Goal: Contribute content

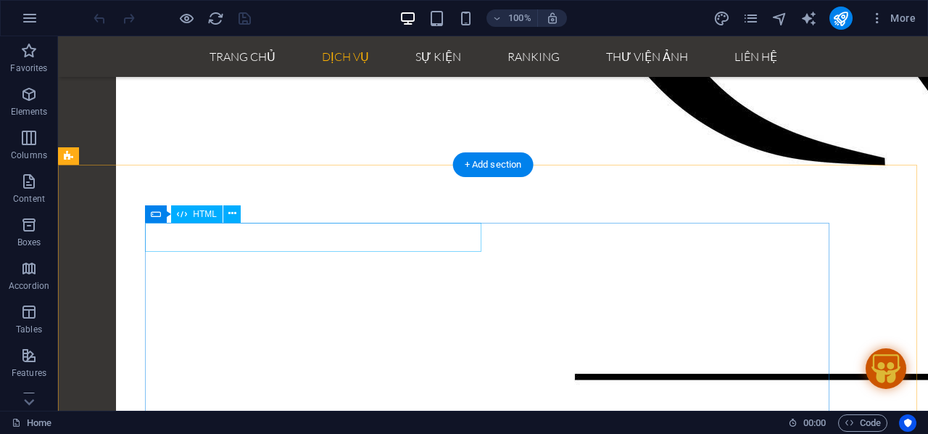
scroll to position [2657, 0]
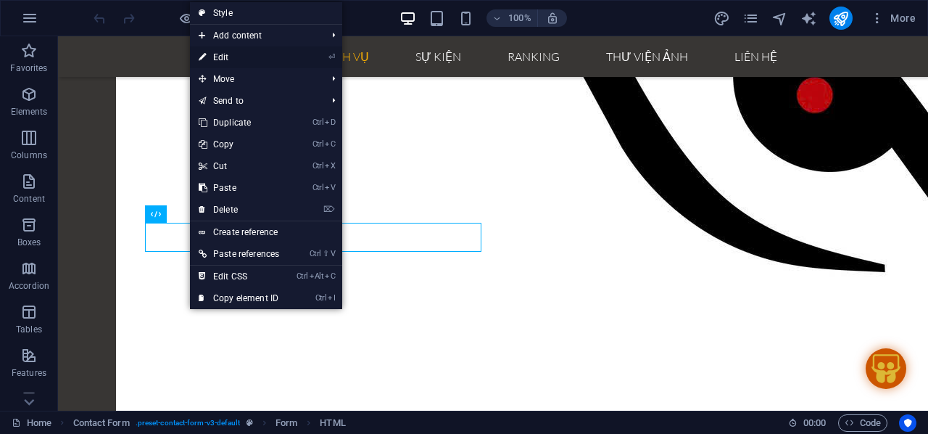
click at [227, 54] on link "⏎ Edit" at bounding box center [239, 57] width 98 height 22
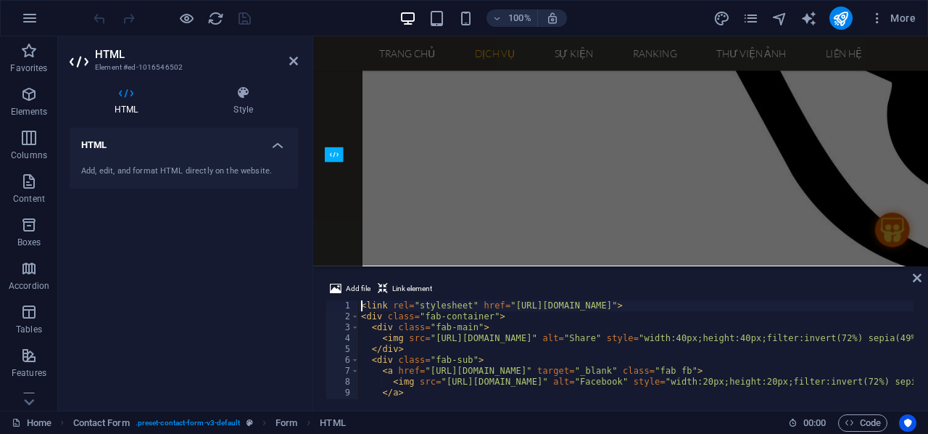
scroll to position [2975, 0]
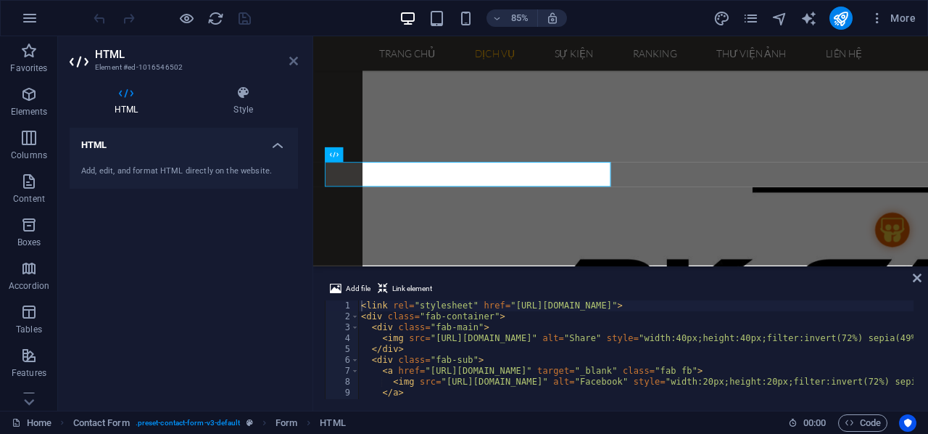
click at [292, 60] on icon at bounding box center [293, 61] width 9 height 12
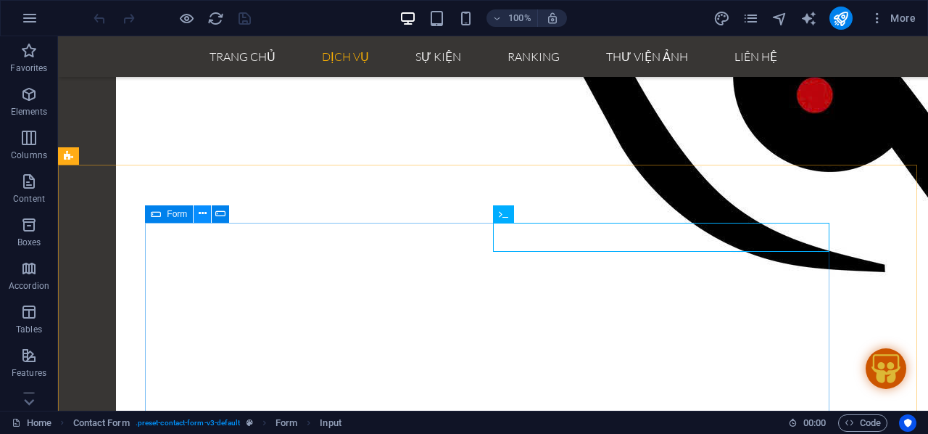
click at [199, 217] on icon at bounding box center [203, 213] width 8 height 15
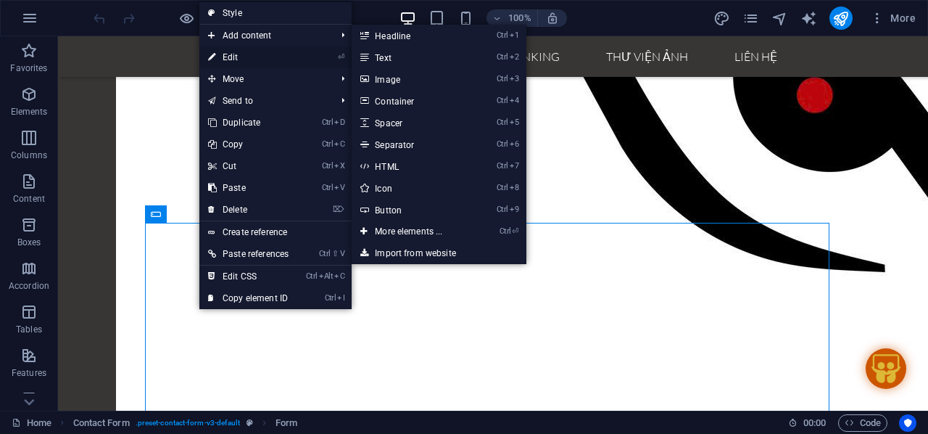
click at [228, 57] on link "⏎ Edit" at bounding box center [248, 57] width 98 height 22
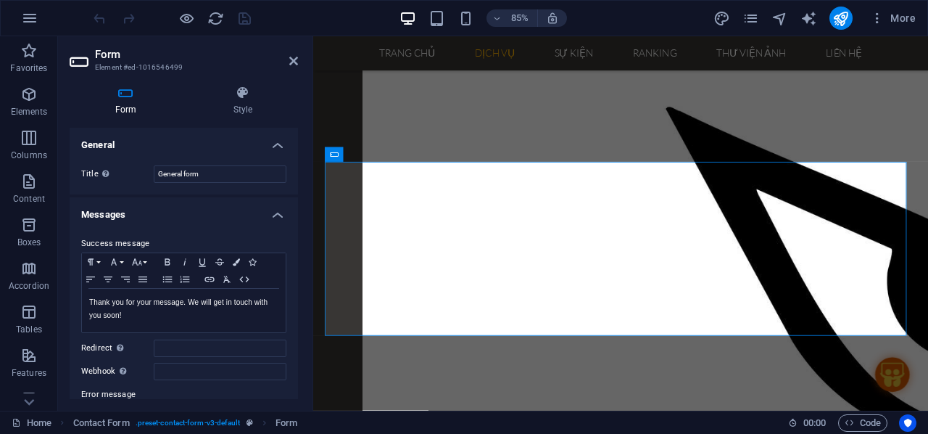
scroll to position [3025, 0]
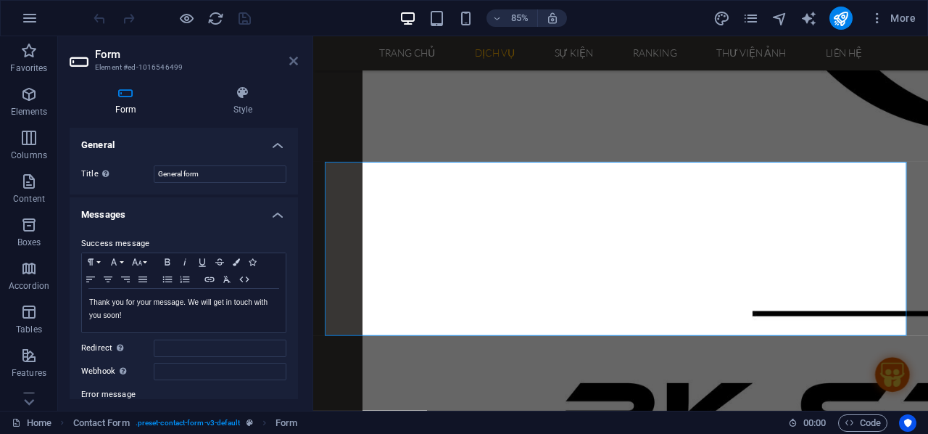
click at [292, 59] on icon at bounding box center [293, 61] width 9 height 12
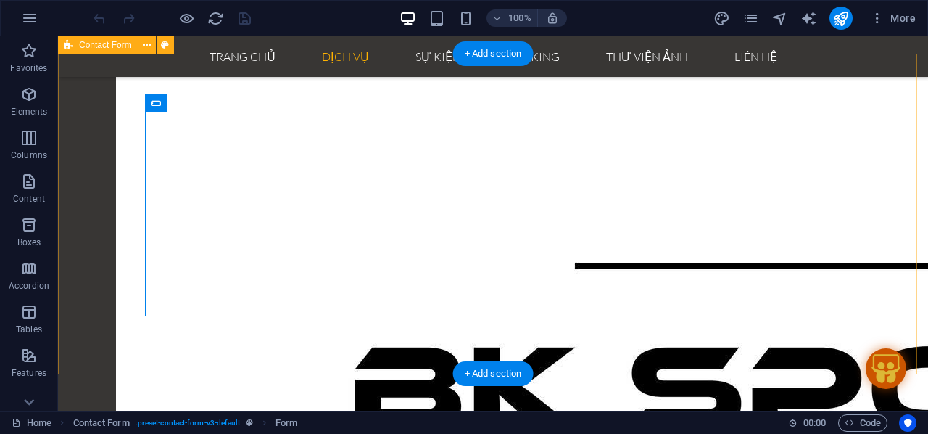
scroll to position [2657, 0]
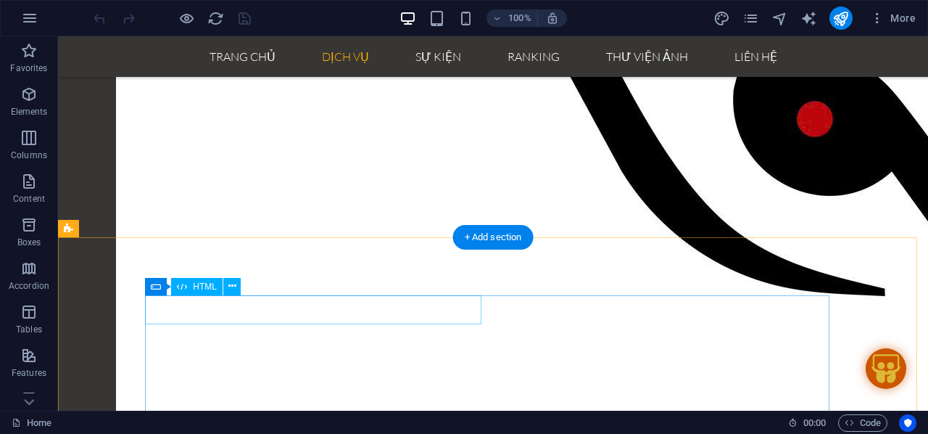
scroll to position [2584, 0]
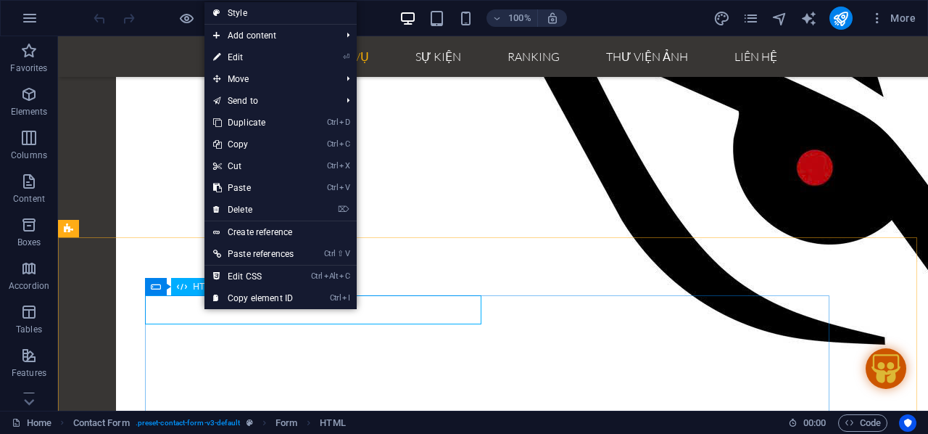
click at [184, 286] on icon at bounding box center [182, 286] width 10 height 17
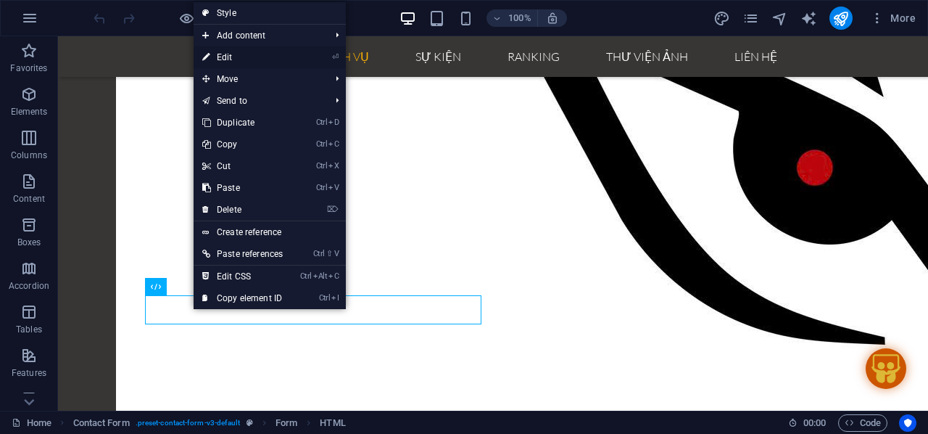
click at [229, 58] on link "⏎ Edit" at bounding box center [243, 57] width 98 height 22
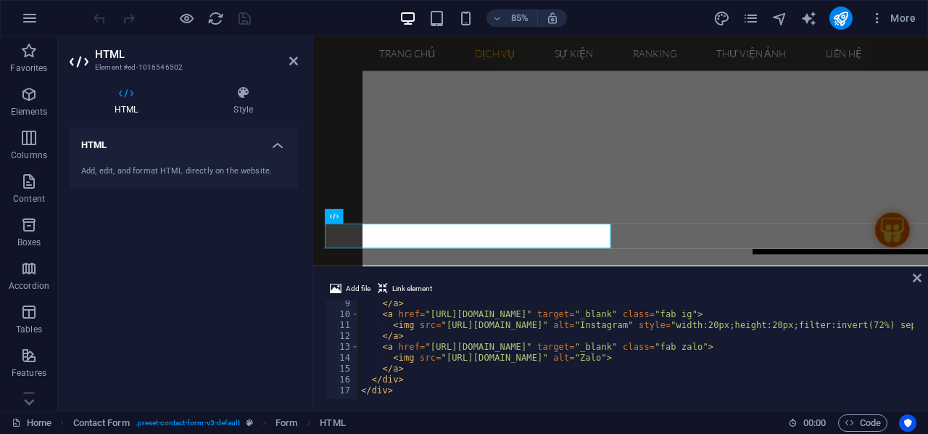
scroll to position [0, 0]
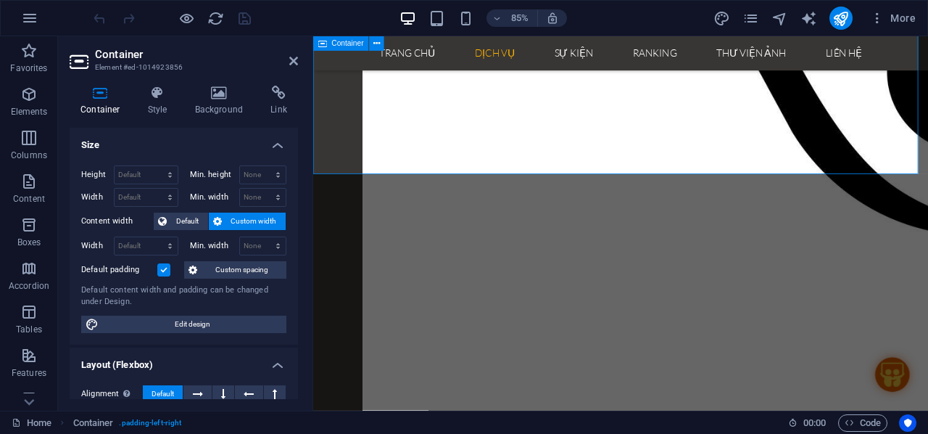
scroll to position [2953, 0]
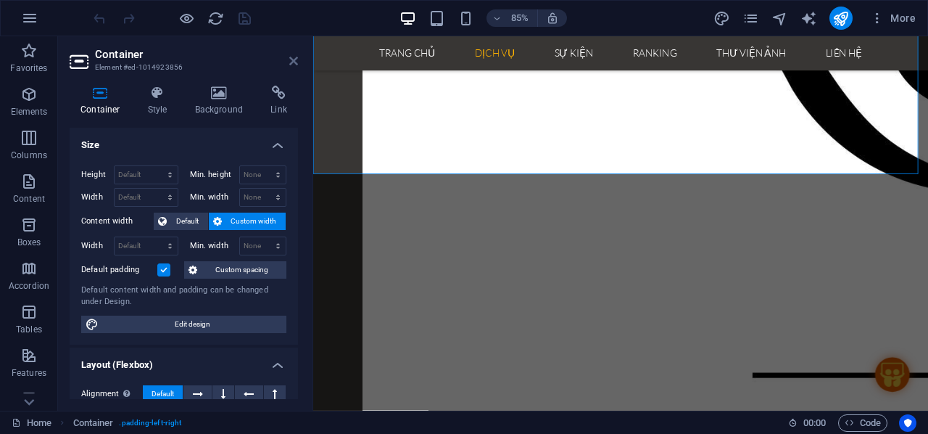
click at [292, 62] on icon at bounding box center [293, 61] width 9 height 12
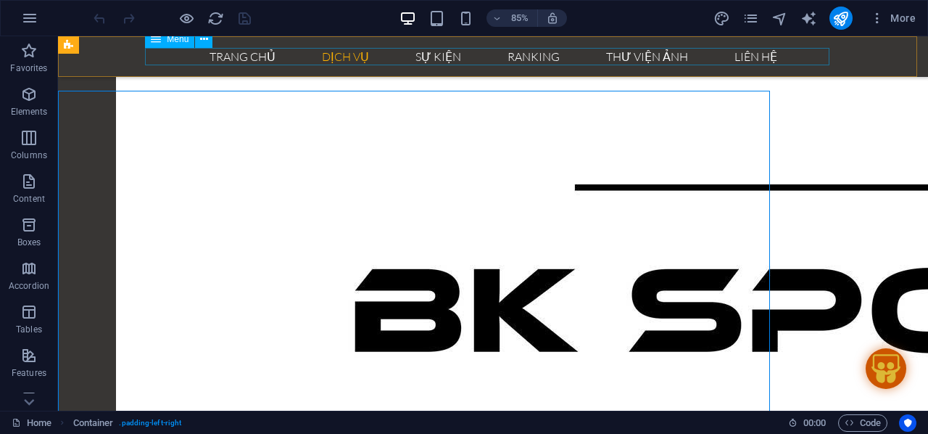
scroll to position [2584, 0]
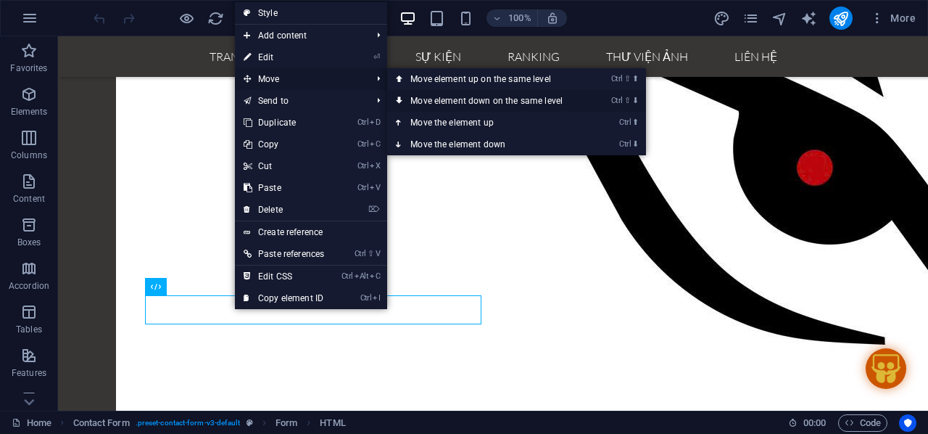
click at [450, 101] on link "Ctrl ⇧ ⬇ Move element down on the same level" at bounding box center [489, 101] width 205 height 22
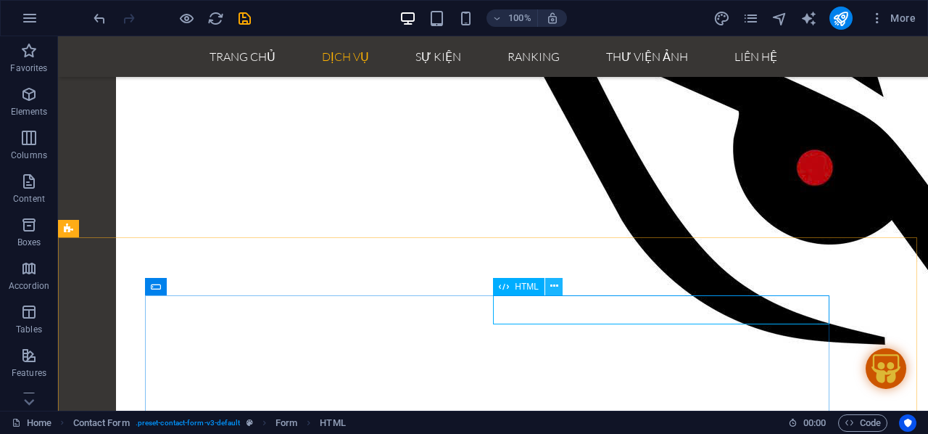
click at [556, 287] on icon at bounding box center [554, 286] width 8 height 15
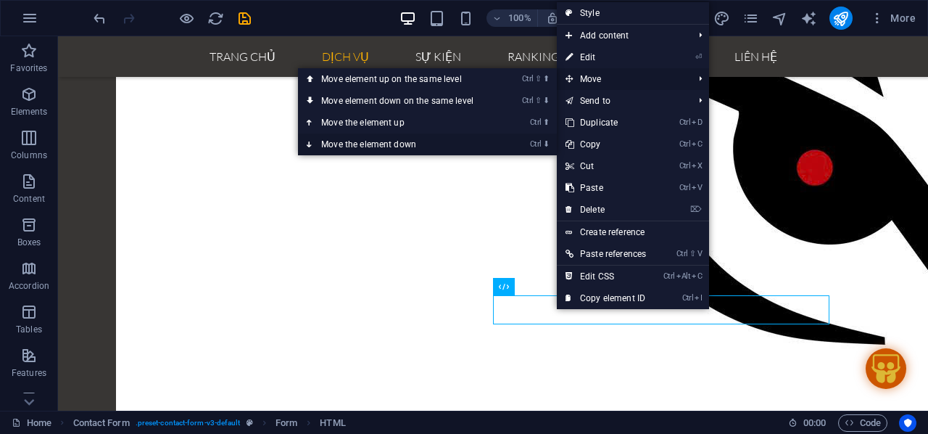
drag, startPoint x: 349, startPoint y: 102, endPoint x: 407, endPoint y: 137, distance: 68.0
click at [407, 137] on link "Ctrl ⬇ Move the element down" at bounding box center [400, 144] width 205 height 22
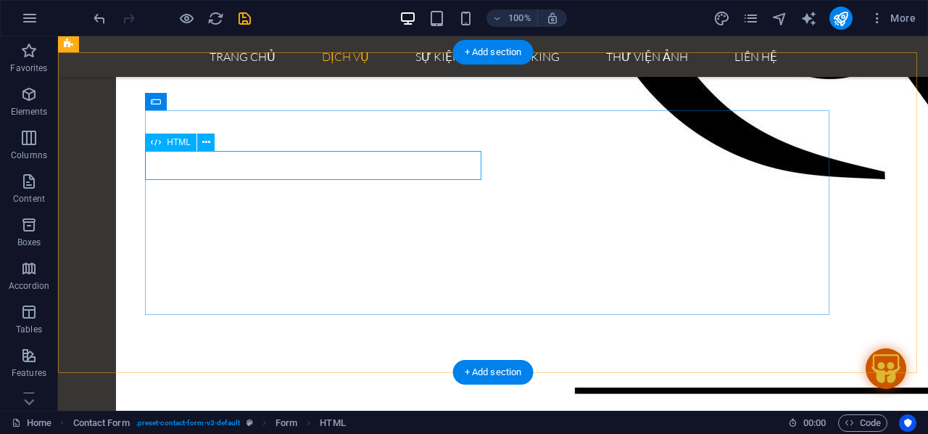
scroll to position [2657, 0]
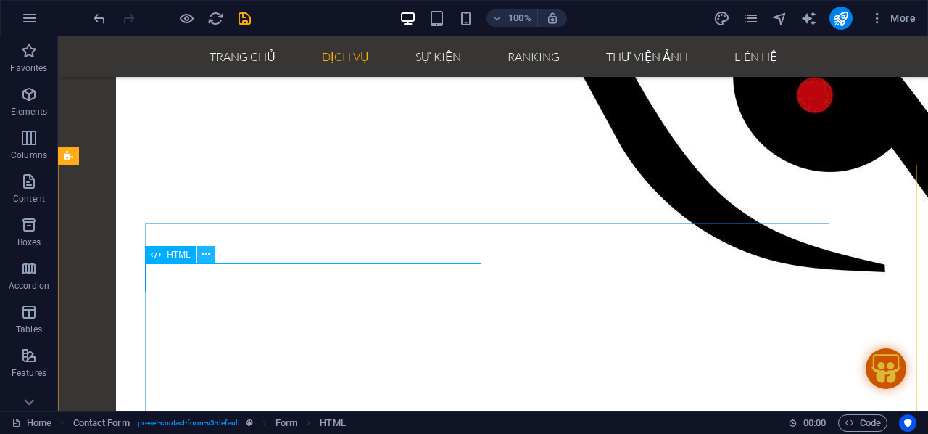
click at [200, 255] on button at bounding box center [205, 254] width 17 height 17
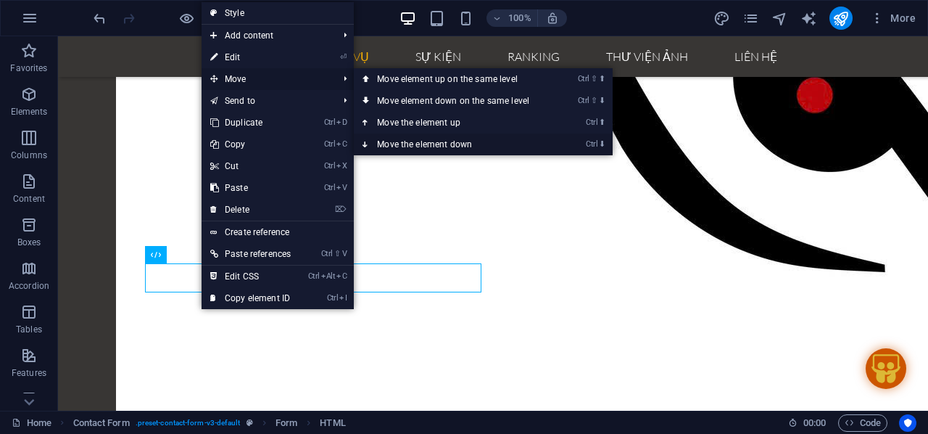
click at [418, 140] on link "Ctrl ⬇ Move the element down" at bounding box center [456, 144] width 205 height 22
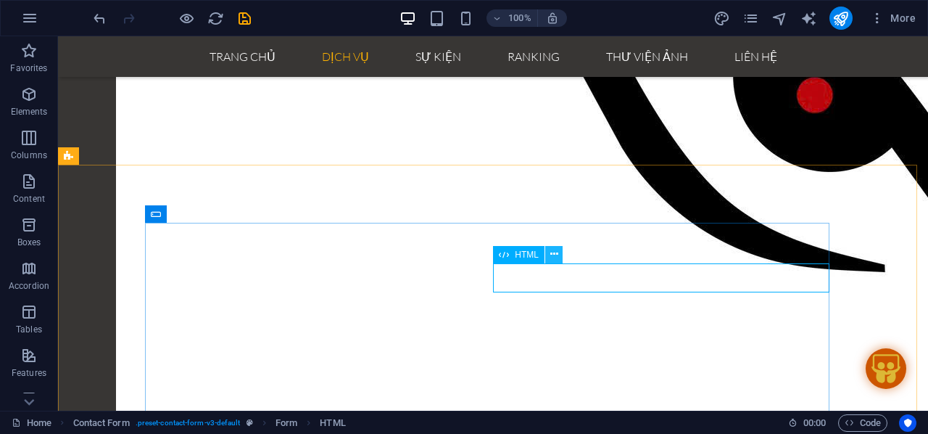
click at [555, 256] on icon at bounding box center [554, 254] width 8 height 15
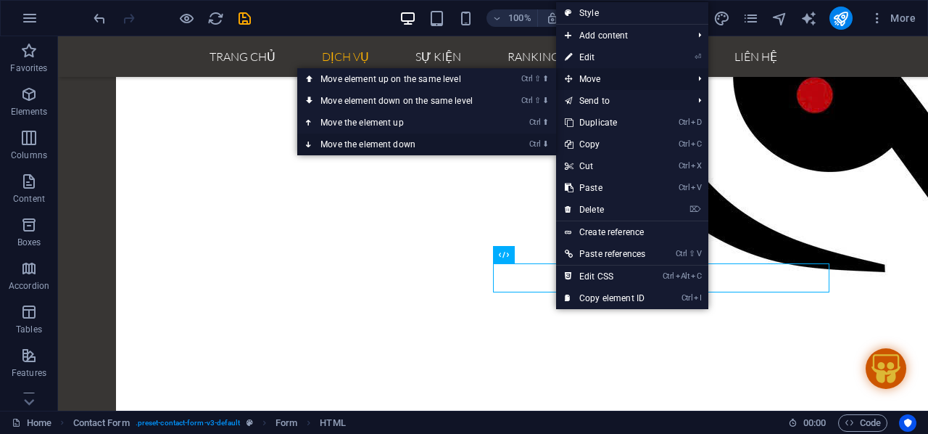
click at [414, 147] on link "Ctrl ⬇ Move the element down" at bounding box center [399, 144] width 205 height 22
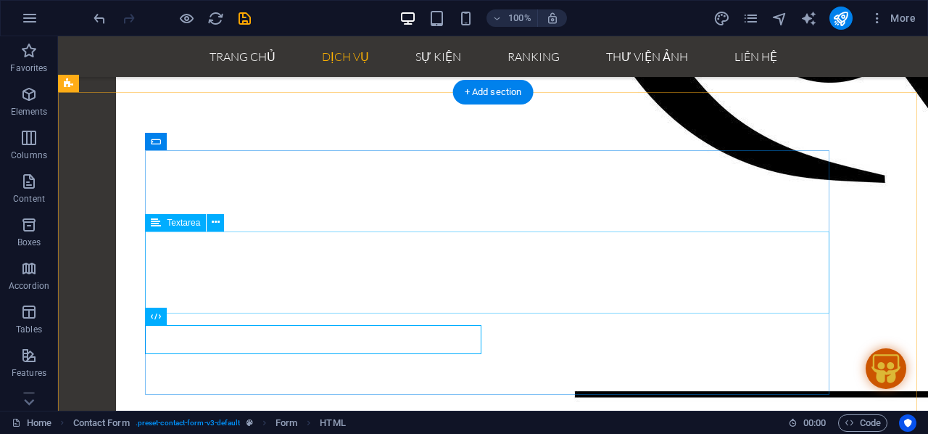
scroll to position [2729, 0]
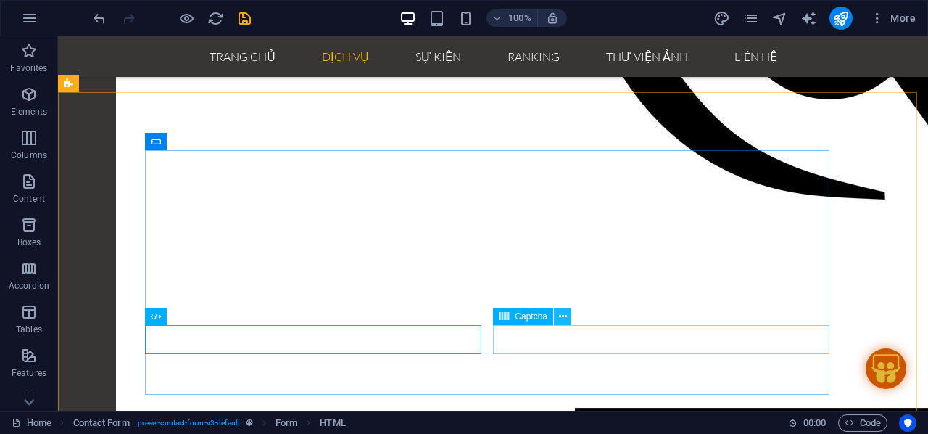
click at [561, 320] on icon at bounding box center [563, 316] width 8 height 15
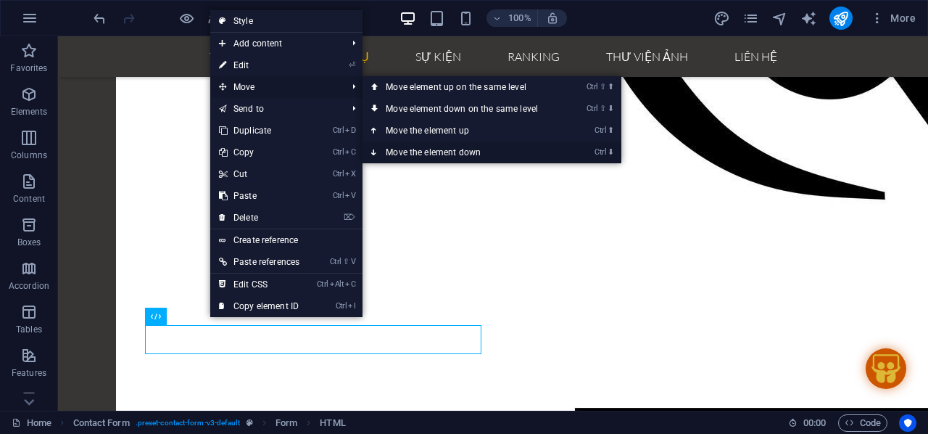
click at [411, 157] on link "Ctrl ⬇ Move the element down" at bounding box center [465, 152] width 205 height 22
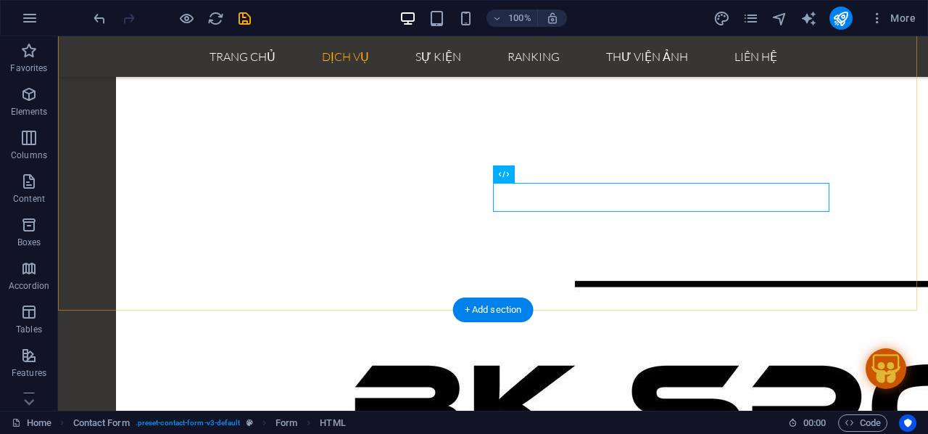
scroll to position [2874, 0]
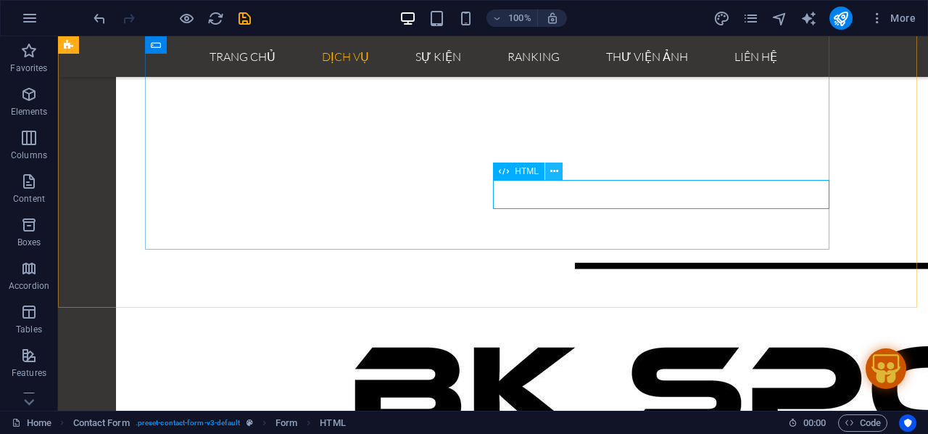
click at [560, 171] on button at bounding box center [553, 170] width 17 height 17
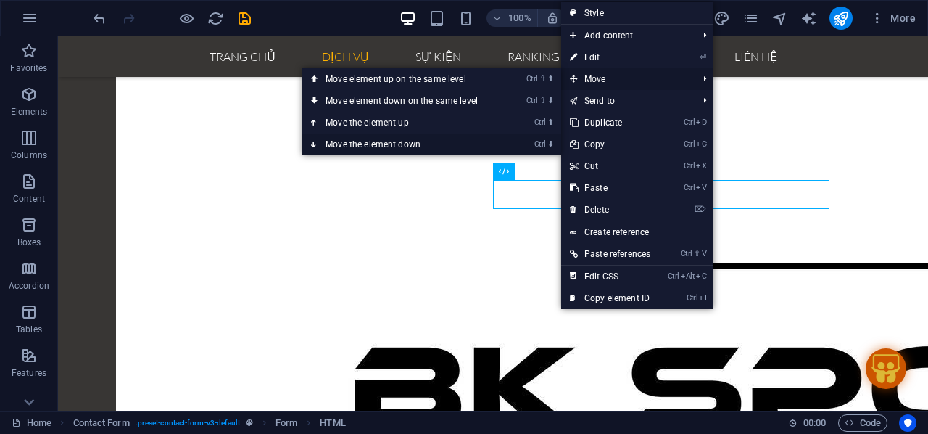
click at [397, 141] on link "Ctrl ⬇ Move the element down" at bounding box center [404, 144] width 205 height 22
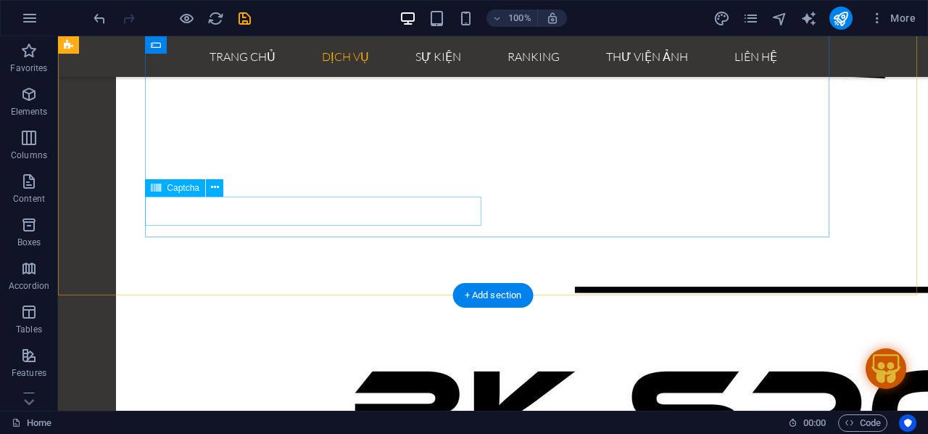
scroll to position [2729, 0]
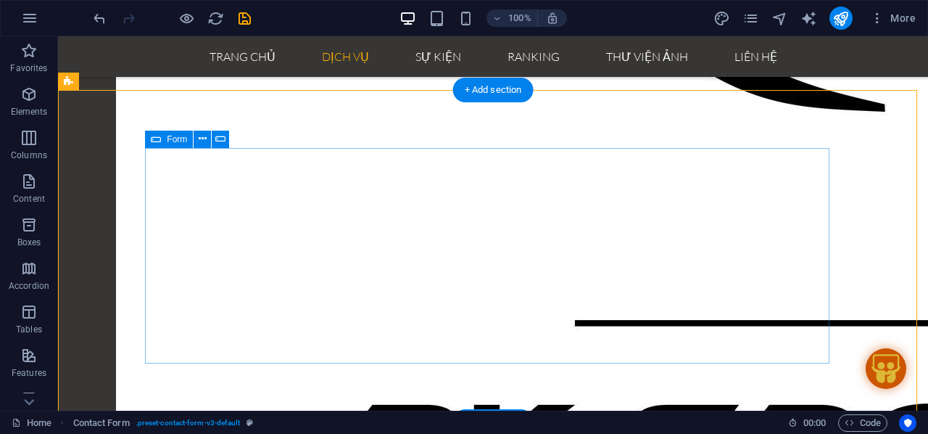
scroll to position [2874, 0]
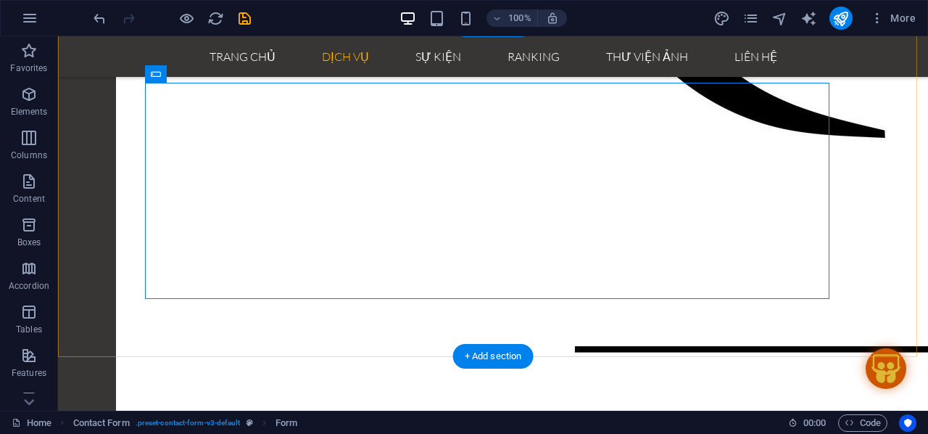
scroll to position [2802, 0]
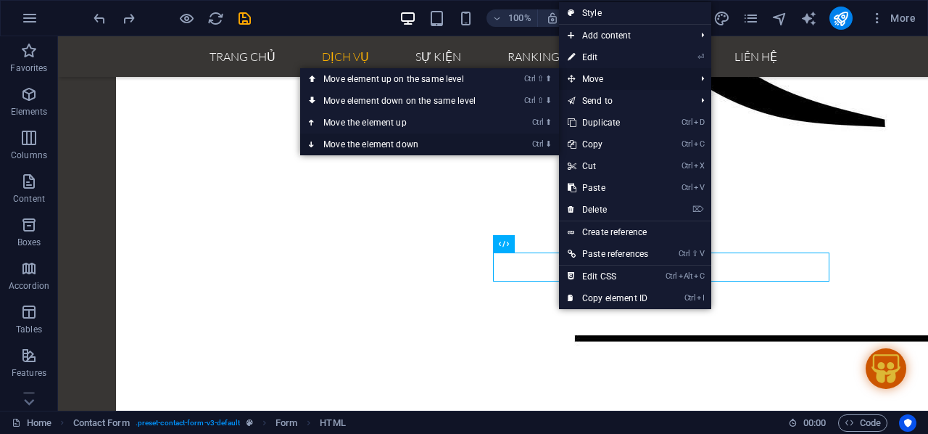
click at [415, 143] on link "Ctrl ⬇ Move the element down" at bounding box center [402, 144] width 205 height 22
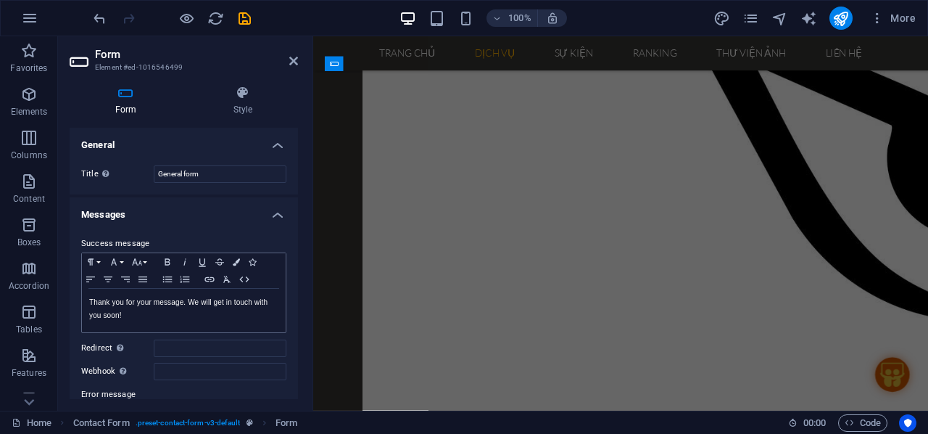
scroll to position [3132, 0]
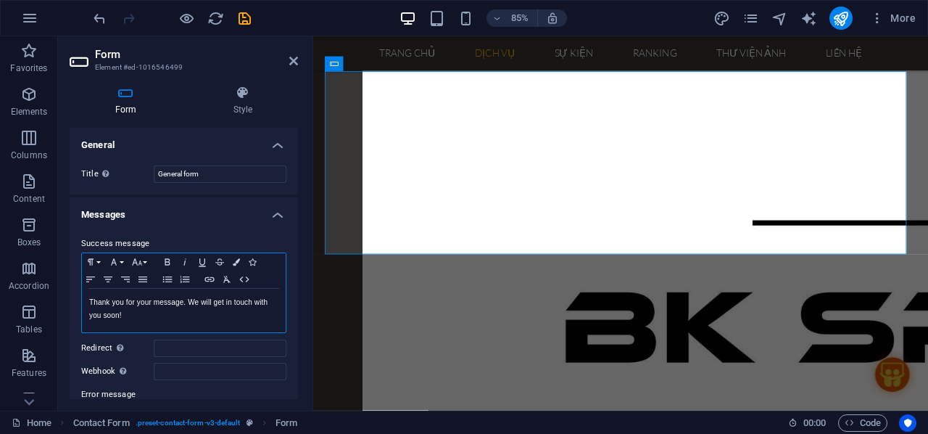
click at [164, 307] on p "Thank you for your message. We will get in touch with you soon!" at bounding box center [183, 309] width 189 height 26
click at [294, 65] on icon at bounding box center [293, 61] width 9 height 12
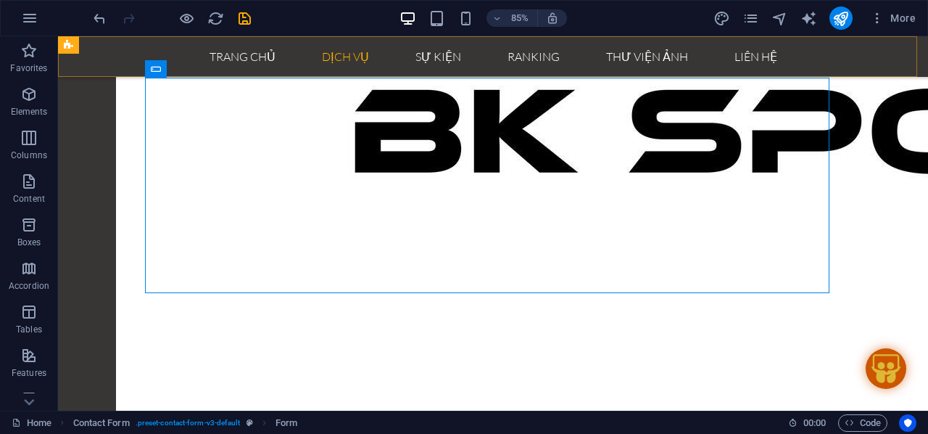
scroll to position [2802, 0]
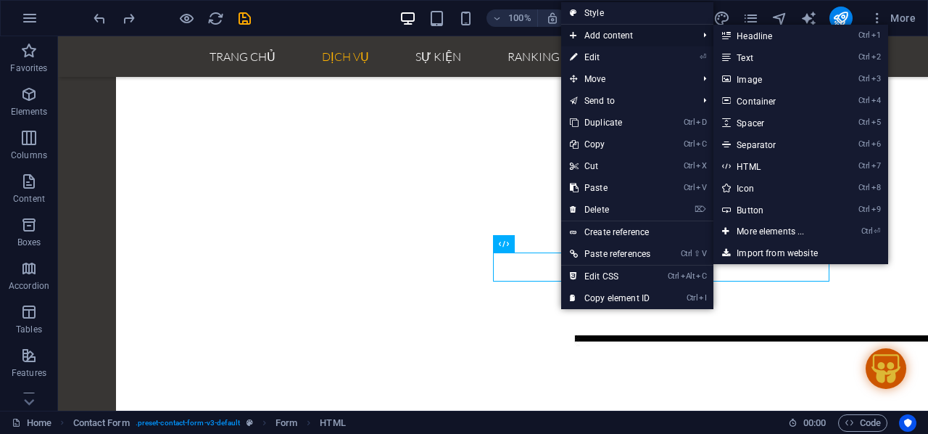
click at [608, 36] on span "Add content" at bounding box center [626, 36] width 131 height 22
click at [801, 55] on link "Ctrl 2 Text" at bounding box center [774, 57] width 120 height 22
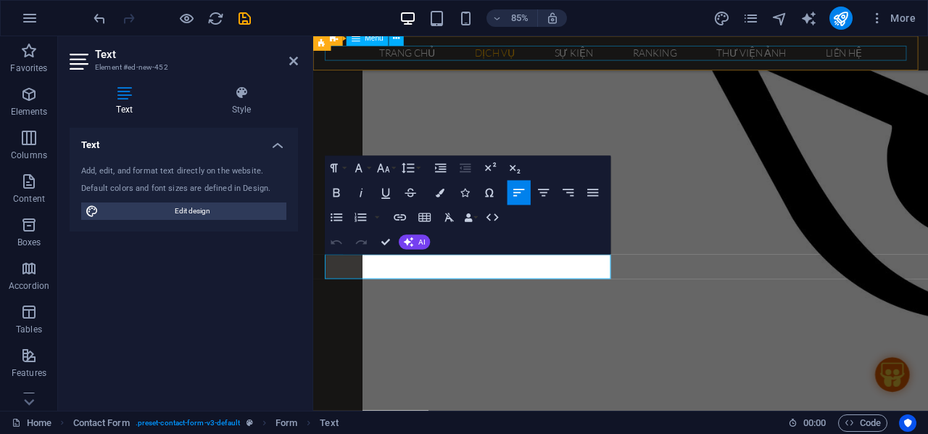
scroll to position [3132, 0]
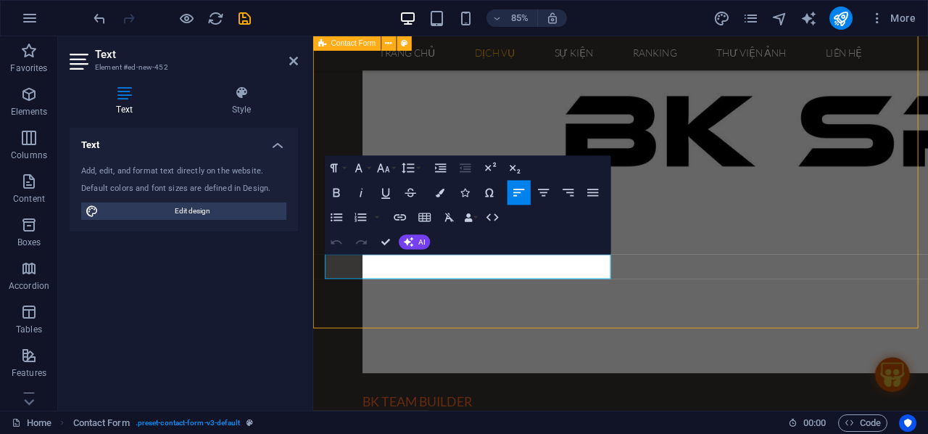
scroll to position [2802, 0]
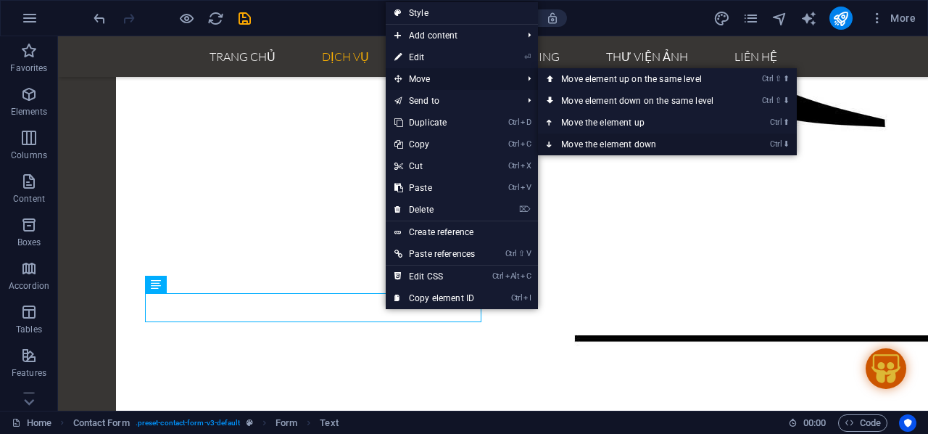
click at [613, 141] on link "Ctrl ⬇ Move the element down" at bounding box center [640, 144] width 205 height 22
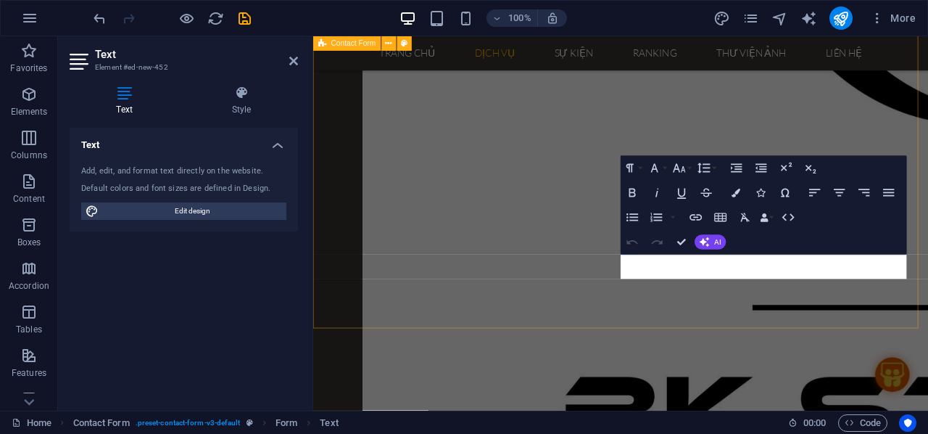
scroll to position [3132, 0]
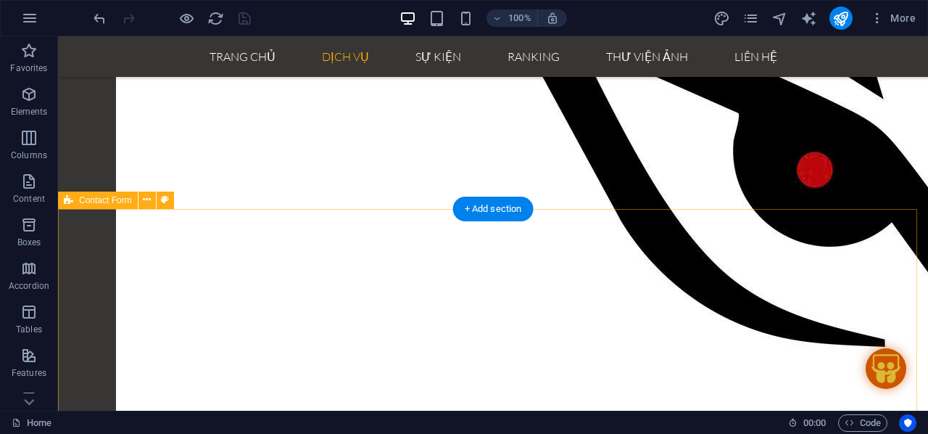
scroll to position [2872, 0]
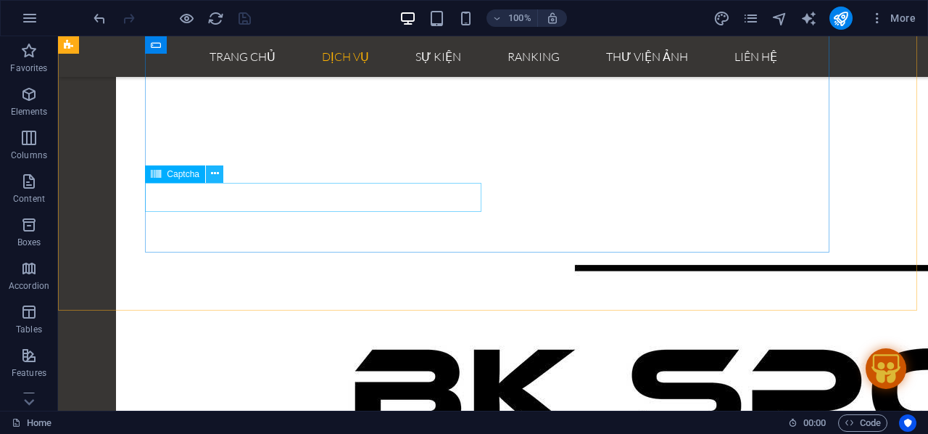
click at [215, 173] on icon at bounding box center [215, 173] width 8 height 15
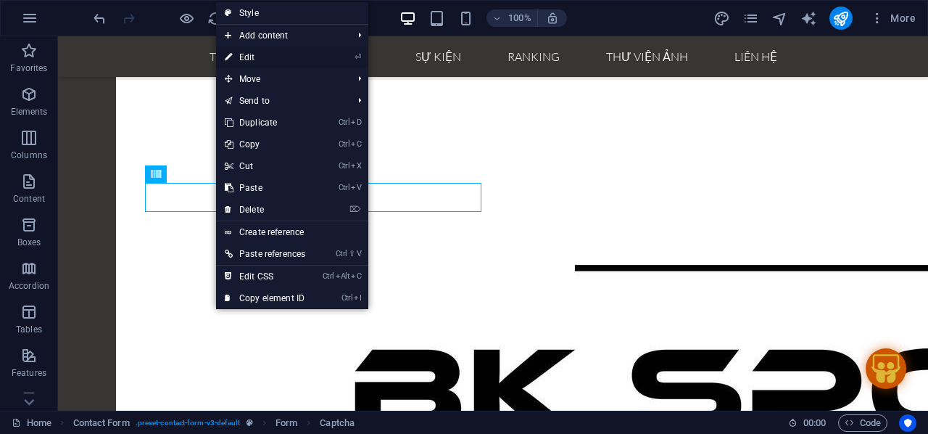
click at [253, 60] on link "⏎ Edit" at bounding box center [265, 57] width 98 height 22
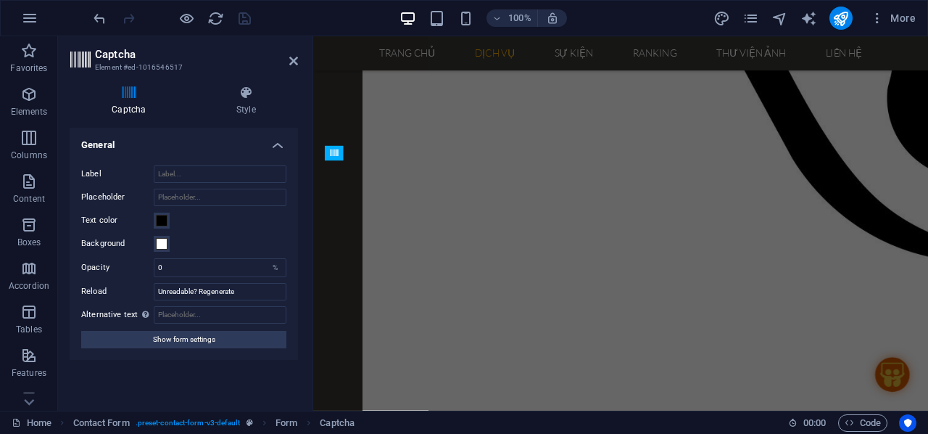
scroll to position [3202, 0]
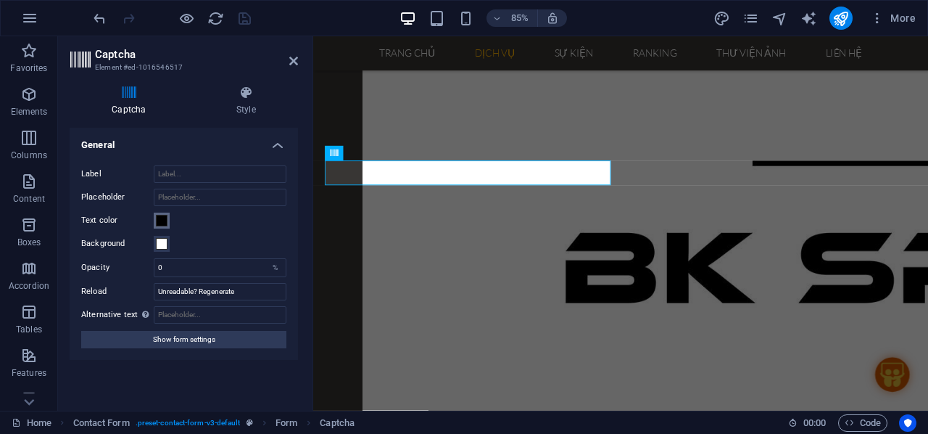
click at [161, 215] on span at bounding box center [162, 221] width 12 height 12
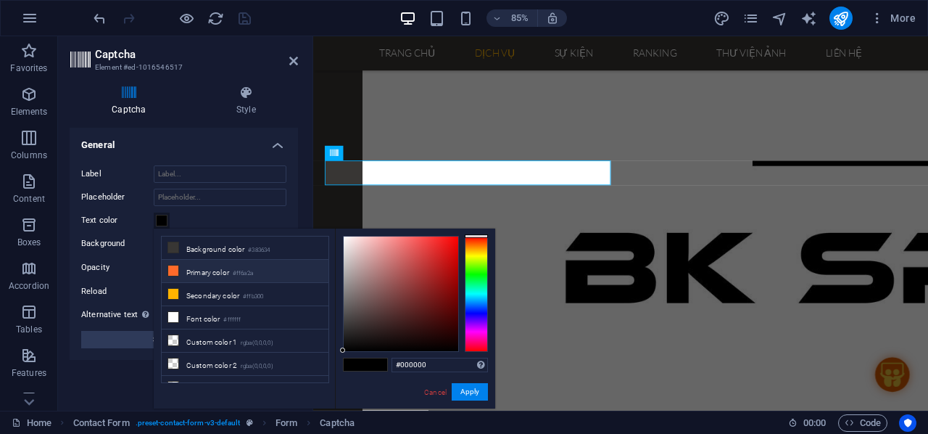
click at [187, 272] on li "Primary color #ff6a2a" at bounding box center [245, 271] width 167 height 23
type input "#ff6a2a"
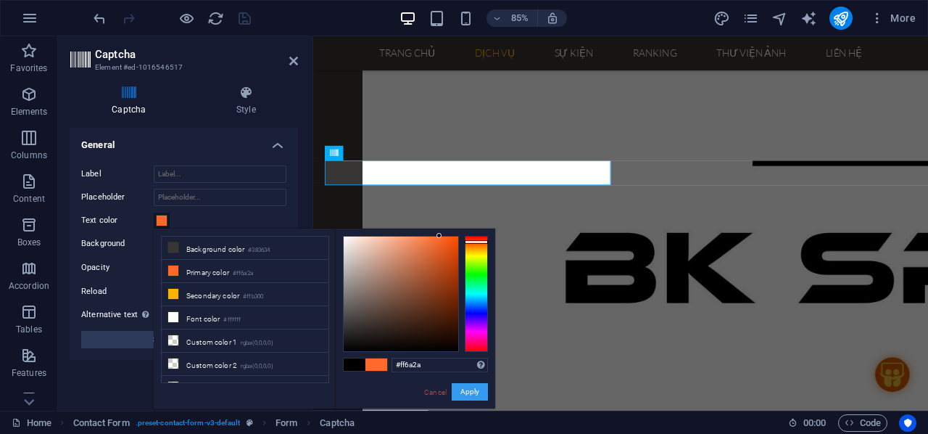
click at [477, 391] on button "Apply" at bounding box center [470, 391] width 36 height 17
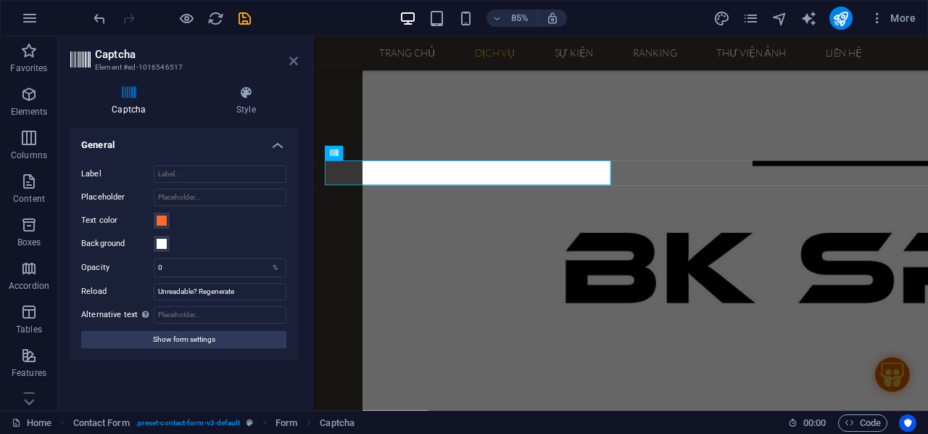
click at [294, 59] on icon at bounding box center [293, 61] width 9 height 12
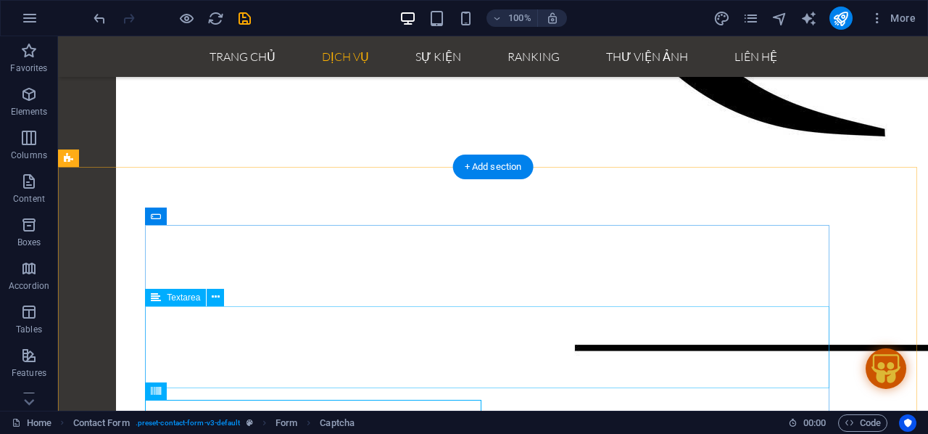
scroll to position [2872, 0]
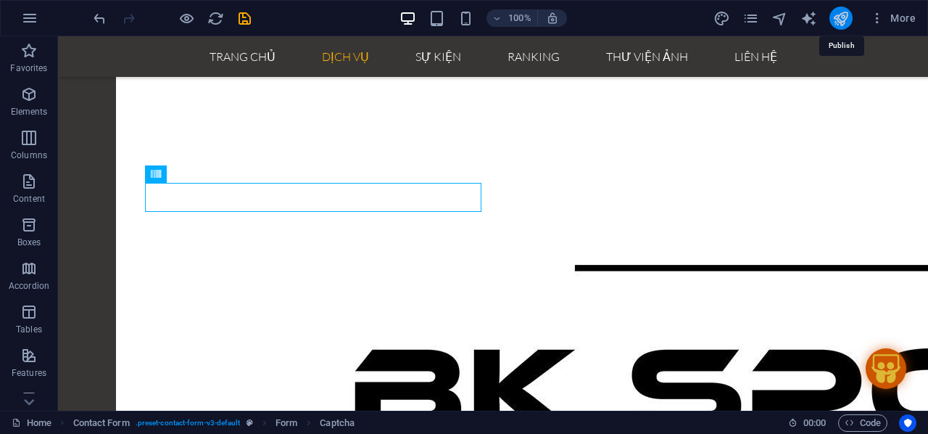
click at [844, 20] on icon "publish" at bounding box center [841, 18] width 17 height 17
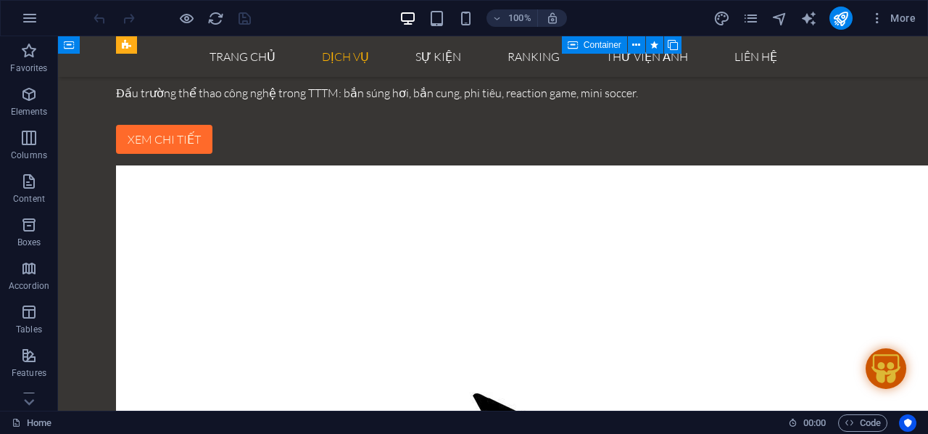
scroll to position [2176, 0]
